Goal: Use online tool/utility: Utilize a website feature to perform a specific function

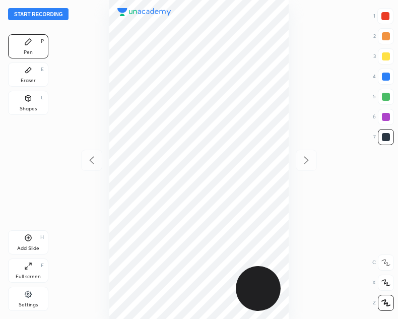
scroll to position [319, 237]
click at [32, 14] on button "Start recording" at bounding box center [38, 14] width 61 height 12
click at [41, 10] on button "End recording" at bounding box center [36, 14] width 56 height 12
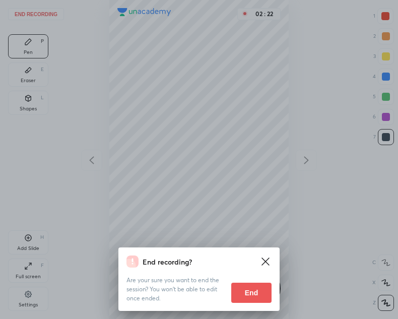
click at [254, 294] on button "End" at bounding box center [251, 293] width 40 height 20
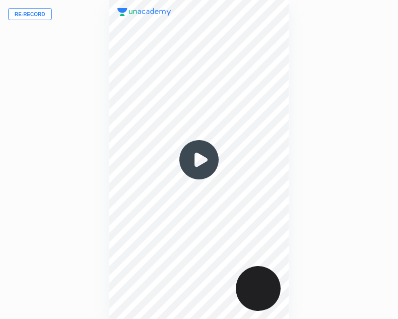
click at [201, 159] on img at bounding box center [199, 160] width 48 height 48
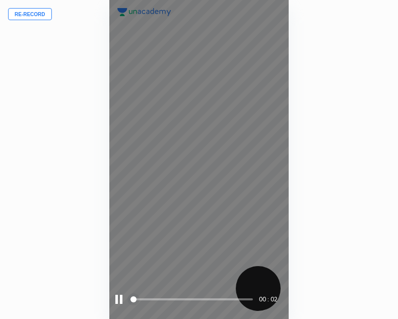
click at [163, 286] on div "00 : 02" at bounding box center [199, 159] width 180 height 319
click at [118, 299] on div at bounding box center [118, 299] width 7 height 9
click at [121, 299] on div at bounding box center [119, 299] width 9 height 9
